Goal: Information Seeking & Learning: Learn about a topic

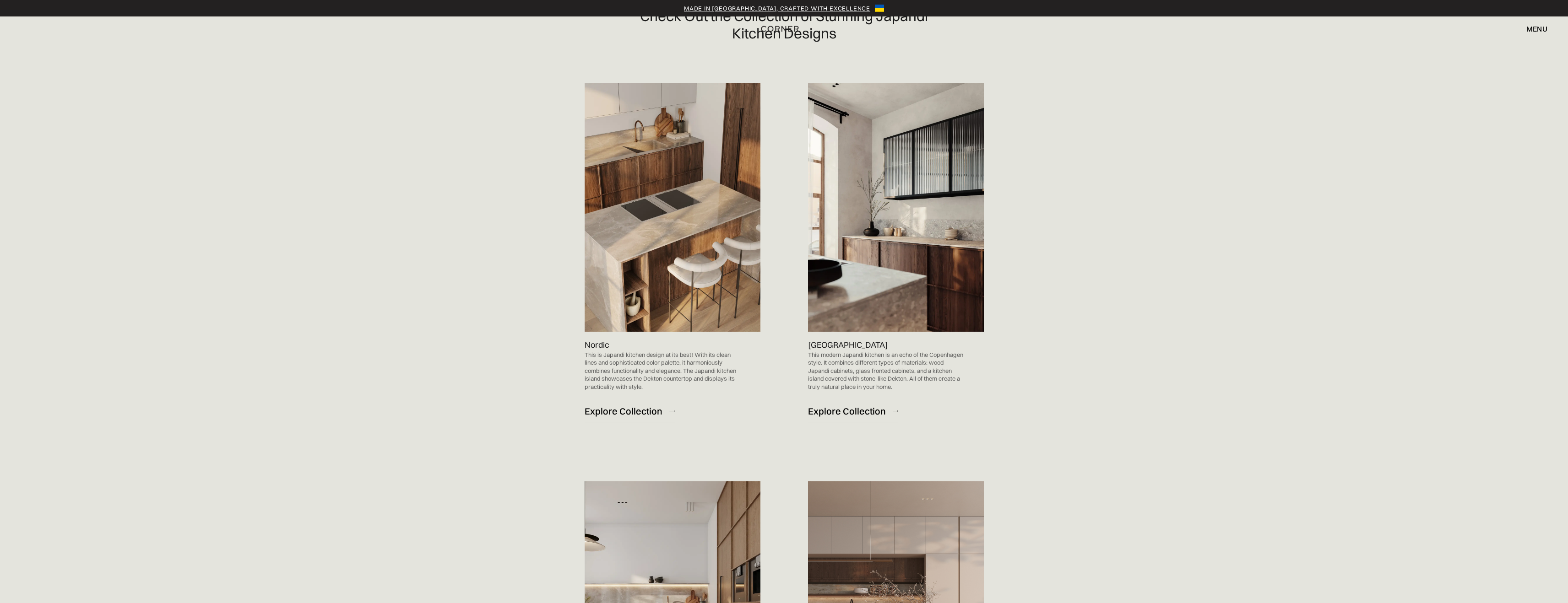
scroll to position [671, 0]
click at [677, 220] on img at bounding box center [672, 206] width 176 height 249
click at [604, 344] on p "Nordic" at bounding box center [596, 343] width 25 height 12
click at [608, 363] on p "This is Japandi kitchen design at its best! With its clean lines and sophistica…" at bounding box center [663, 369] width 157 height 40
click at [608, 411] on div "Explore Collection" at bounding box center [623, 410] width 78 height 12
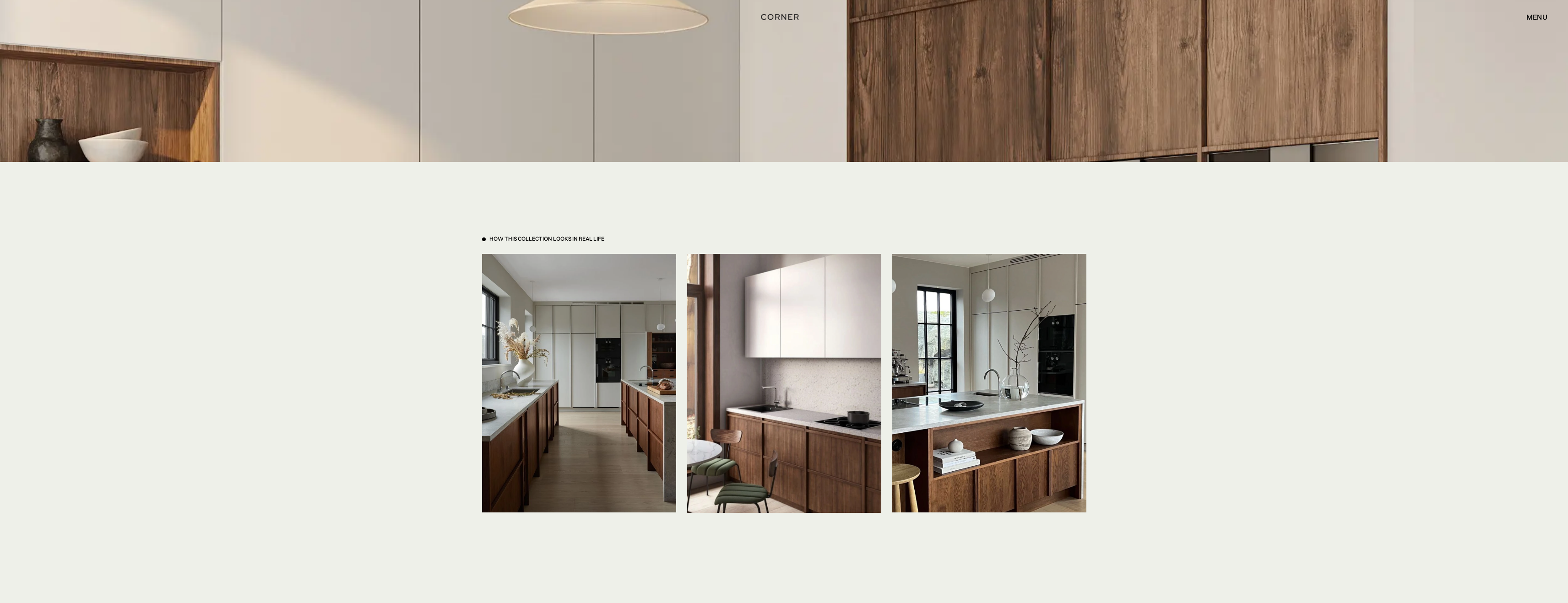
scroll to position [2348, 0]
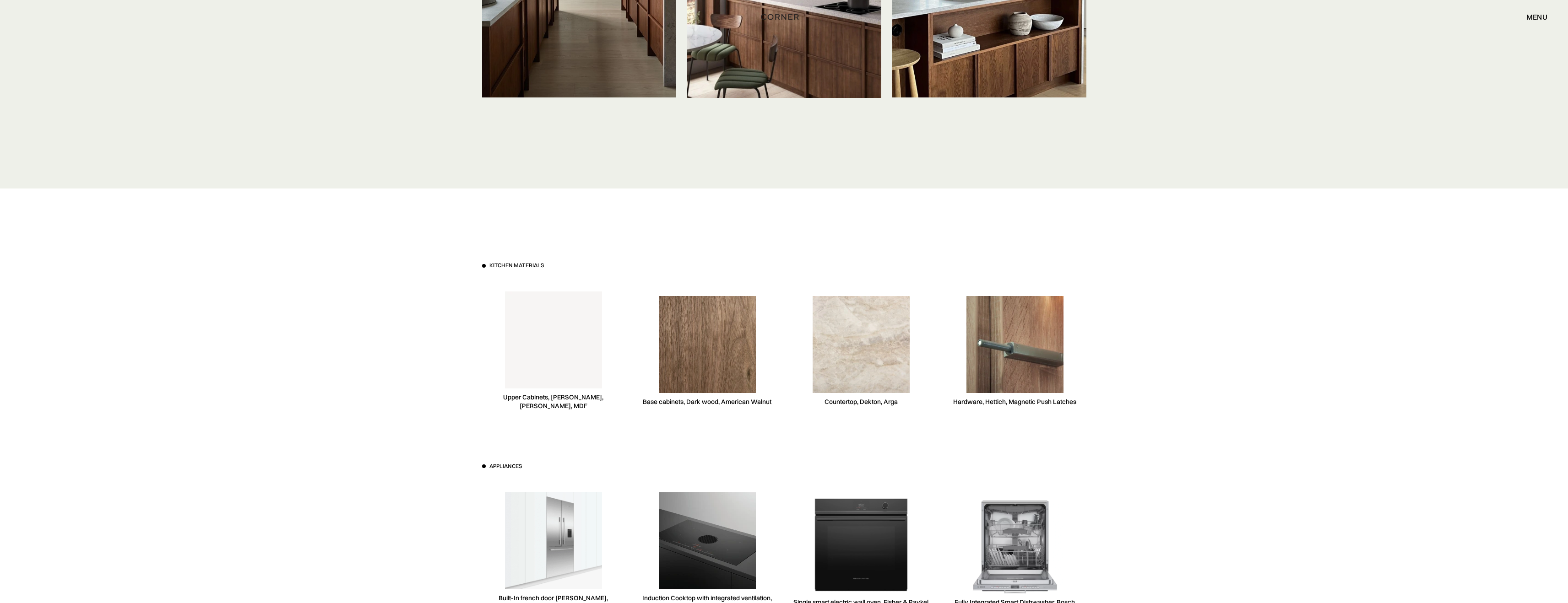
click at [857, 337] on img at bounding box center [862, 345] width 98 height 98
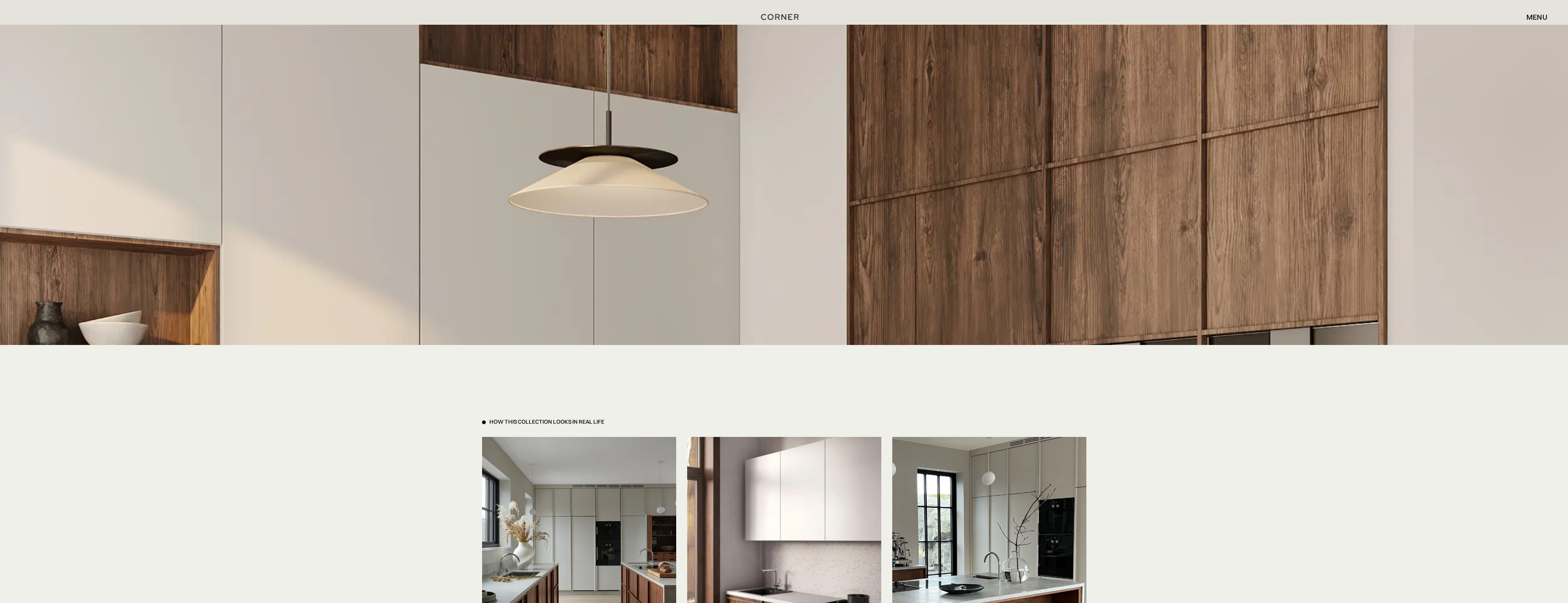
scroll to position [917, 0]
